Goal: Task Accomplishment & Management: Manage account settings

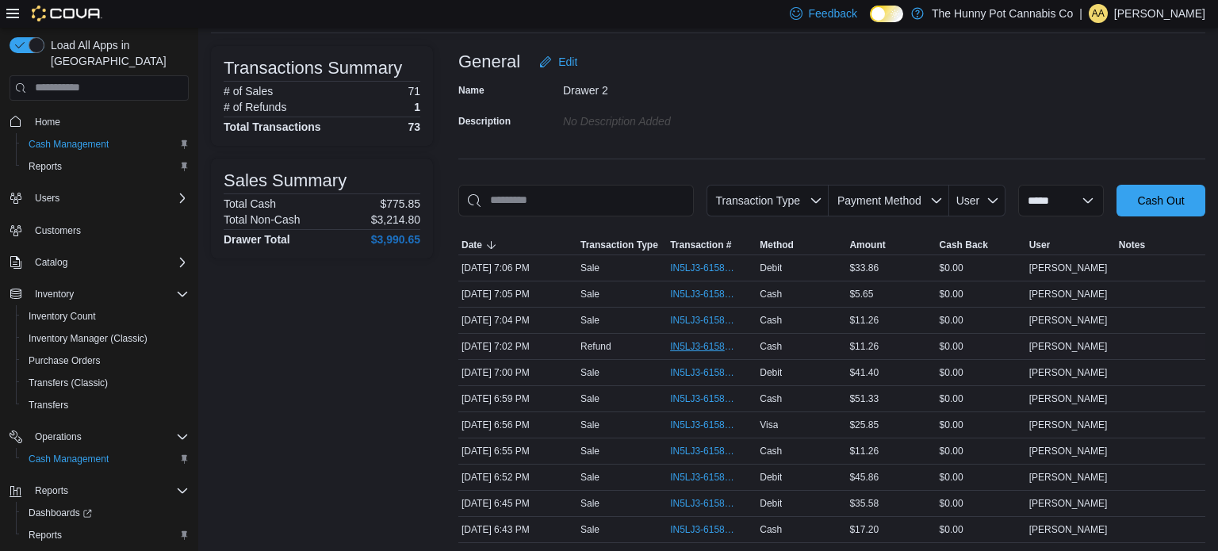
scroll to position [89, 0]
click at [694, 476] on span "IN5LJ3-6158148" at bounding box center [703, 475] width 67 height 13
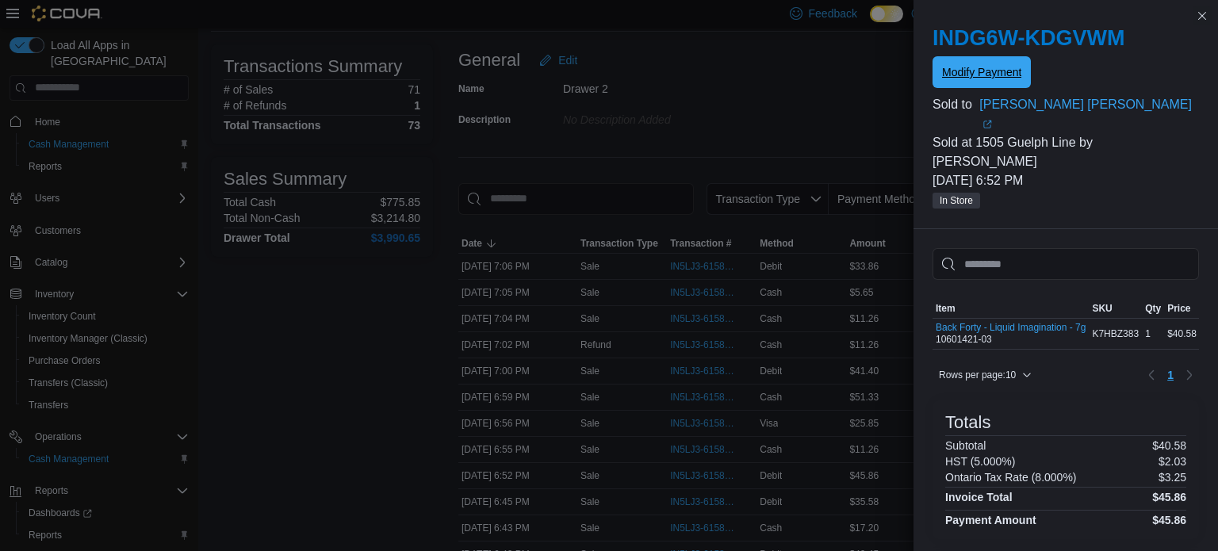
click at [993, 70] on span "Modify Payment" at bounding box center [981, 72] width 79 height 16
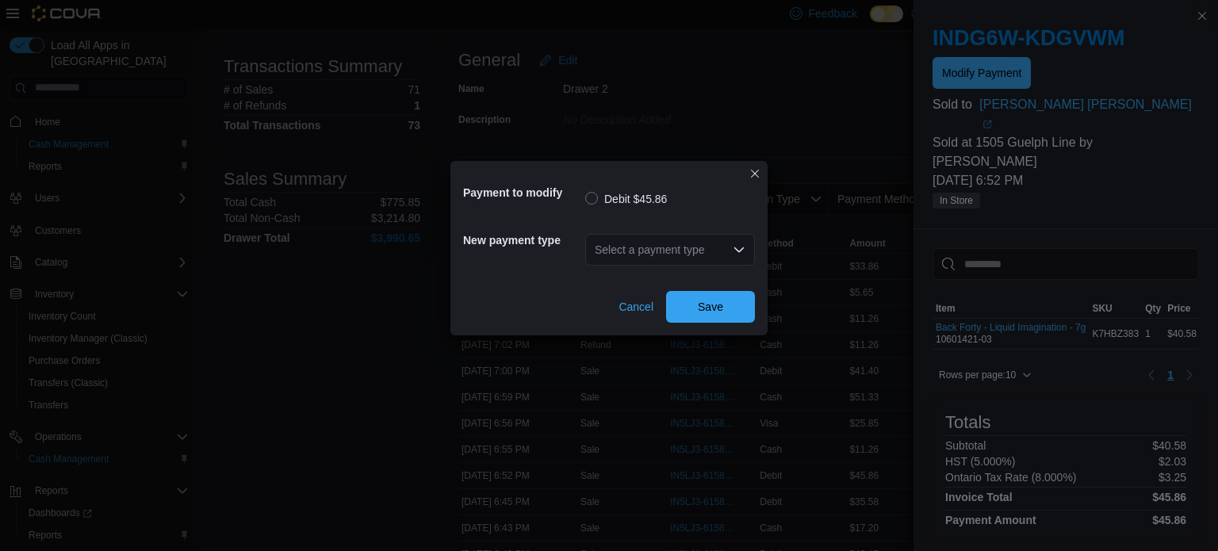
click at [722, 251] on div "Select a payment type" at bounding box center [670, 250] width 170 height 32
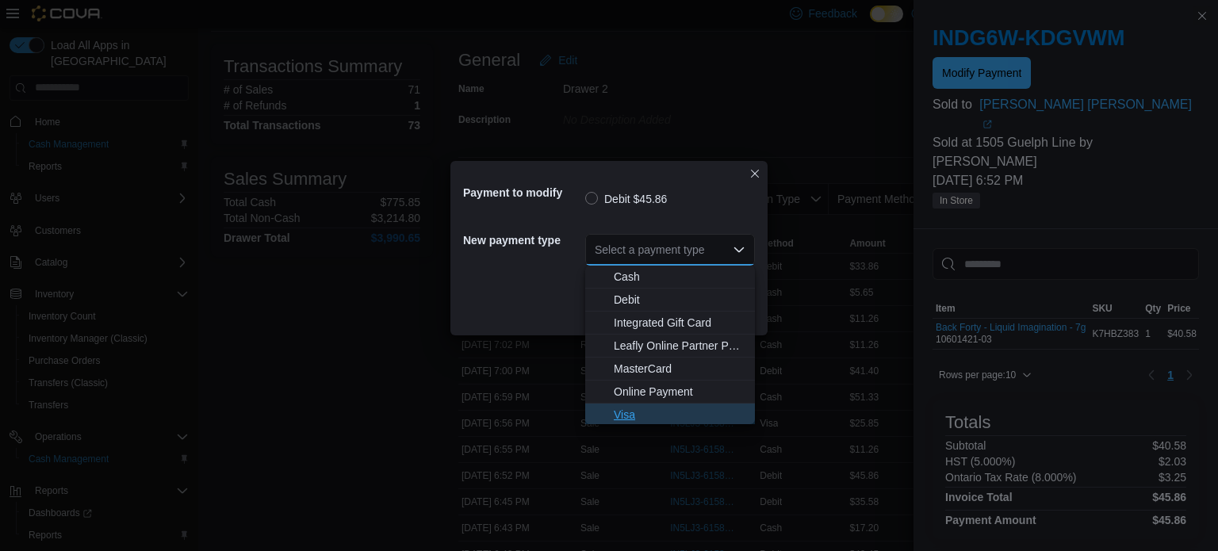
click at [624, 408] on span "Visa" at bounding box center [680, 415] width 132 height 16
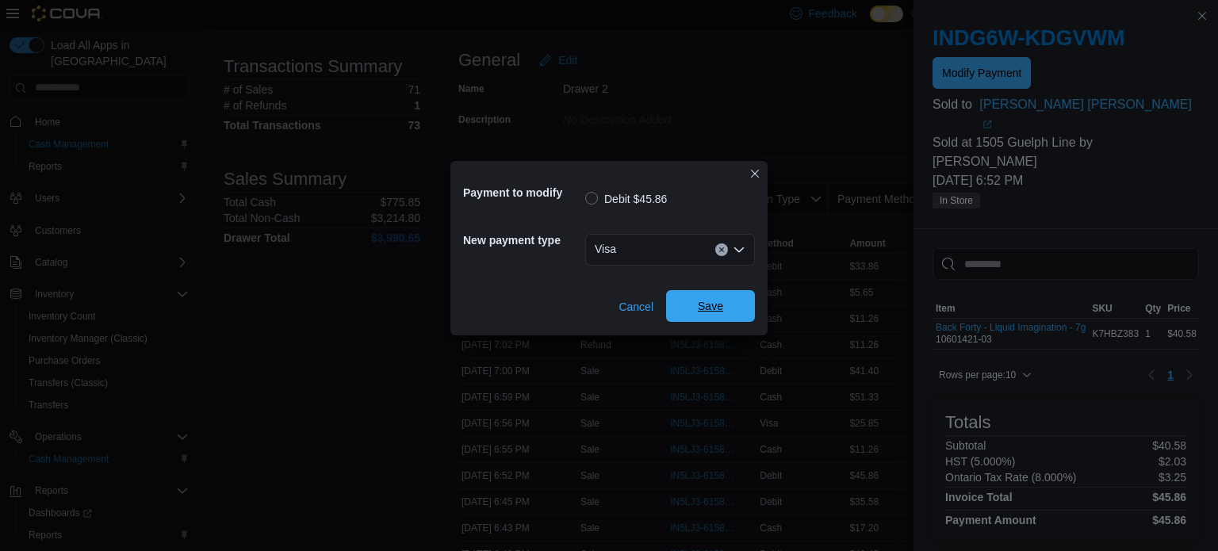
click at [721, 300] on span "Save" at bounding box center [710, 306] width 25 height 16
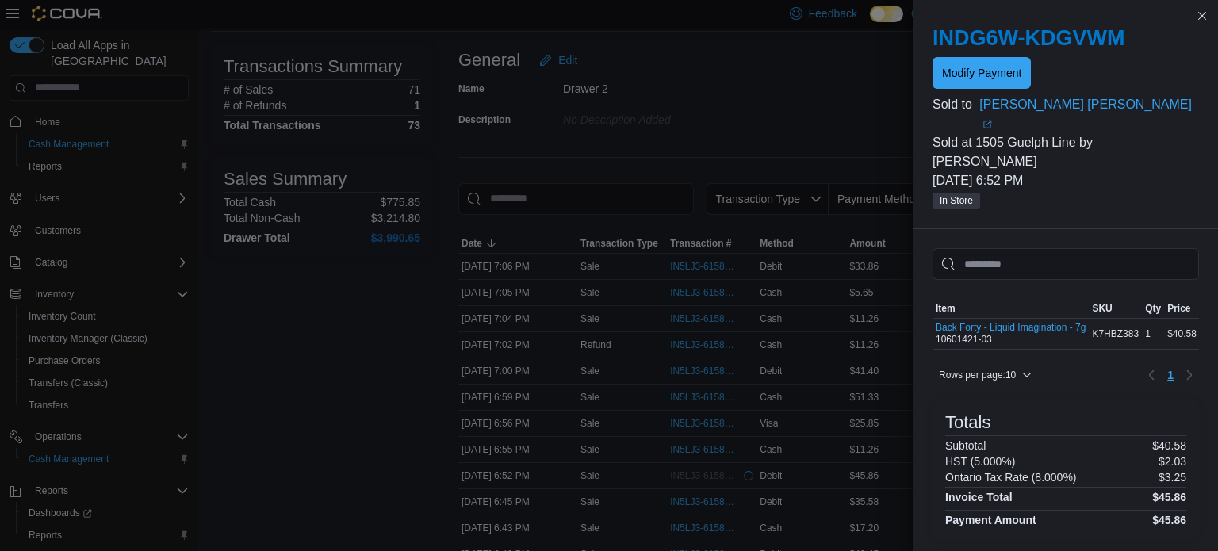
scroll to position [0, 0]
click at [1204, 13] on button "Close this dialog" at bounding box center [1201, 15] width 19 height 19
